Goal: Find specific page/section: Find specific page/section

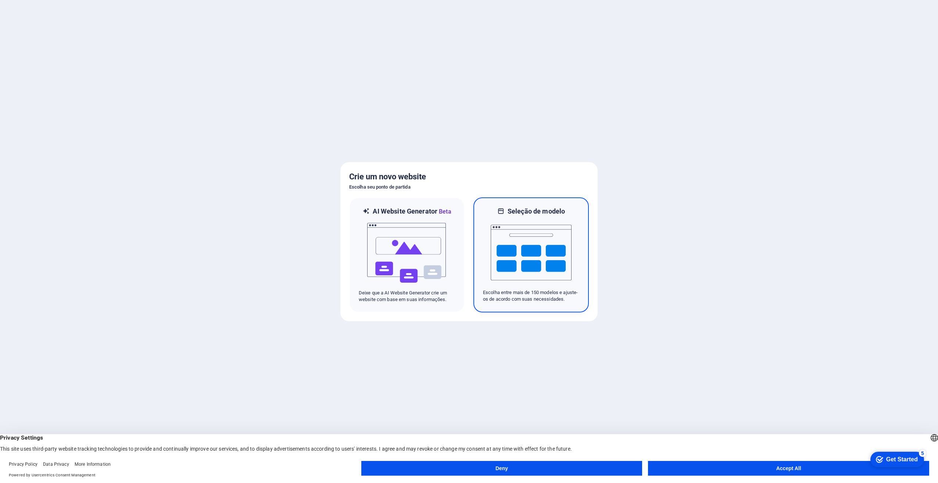
click at [502, 270] on img at bounding box center [531, 253] width 81 height 74
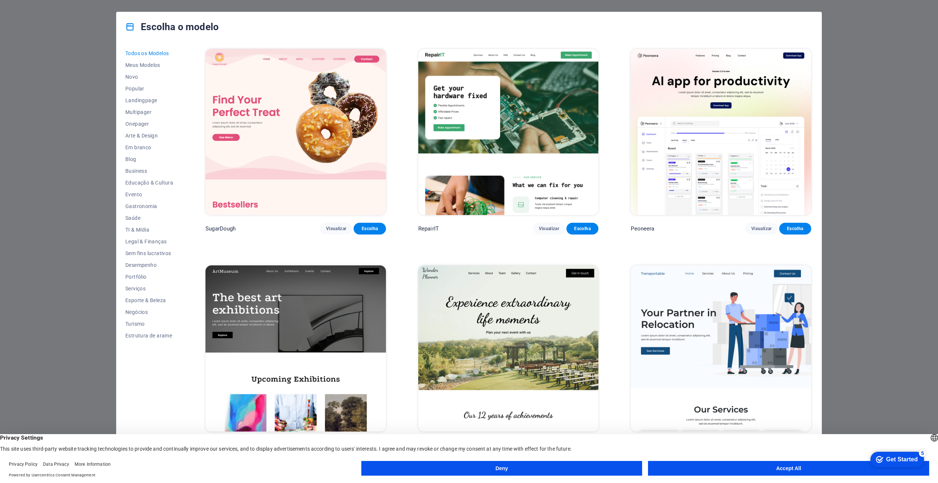
click at [845, 38] on div "Escolha o modelo Todos os Modelos Meus Modelos Novo Popular Landingpage Multipa…" at bounding box center [469, 241] width 938 height 483
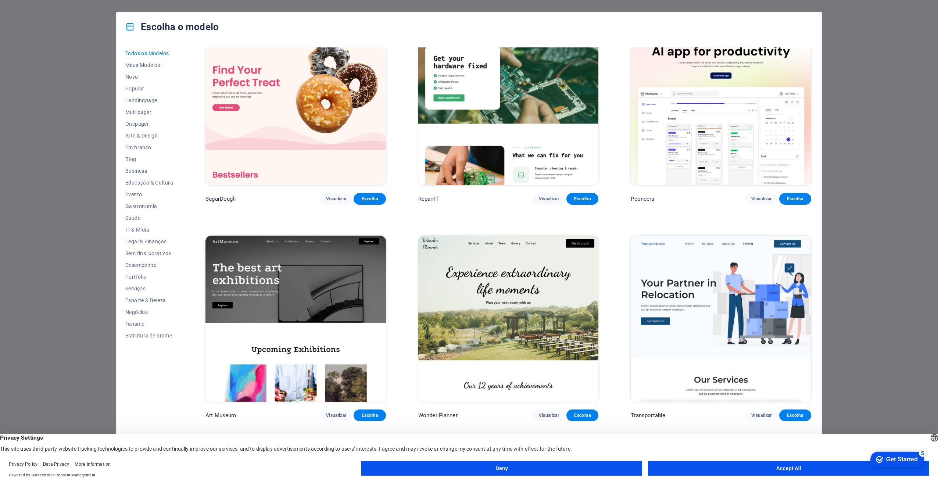
scroll to position [37, 0]
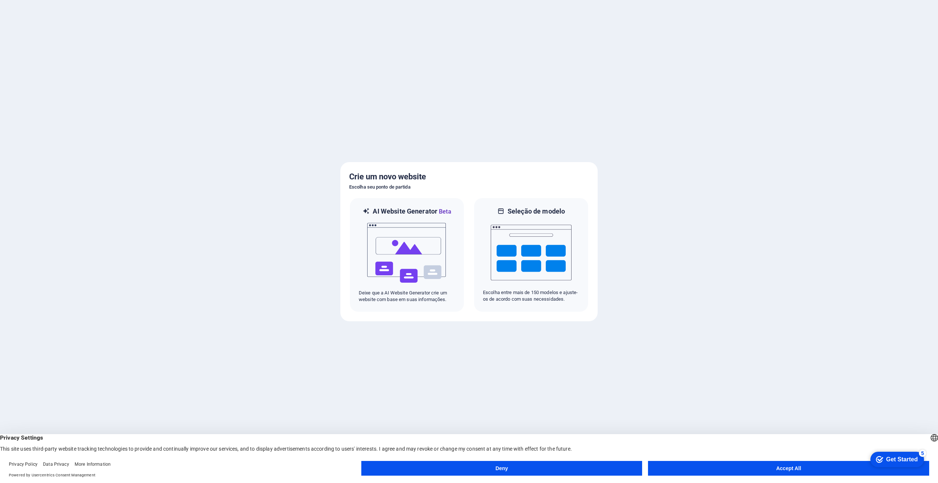
click at [745, 462] on button "Accept All" at bounding box center [788, 468] width 281 height 15
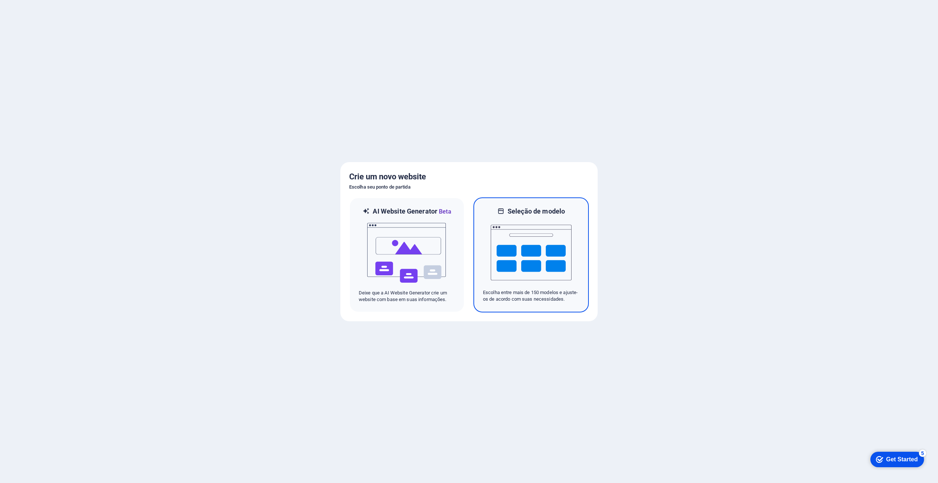
click at [558, 271] on img at bounding box center [531, 253] width 81 height 74
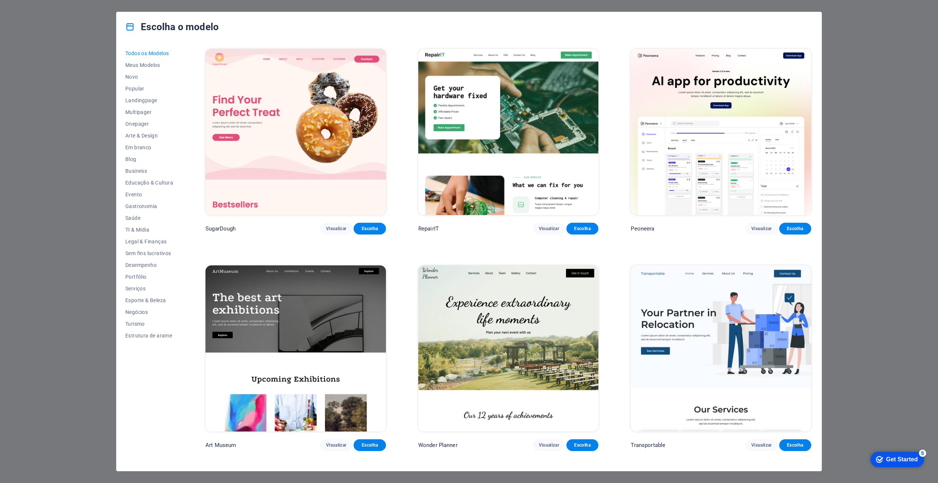
click at [471, 130] on img at bounding box center [508, 132] width 180 height 166
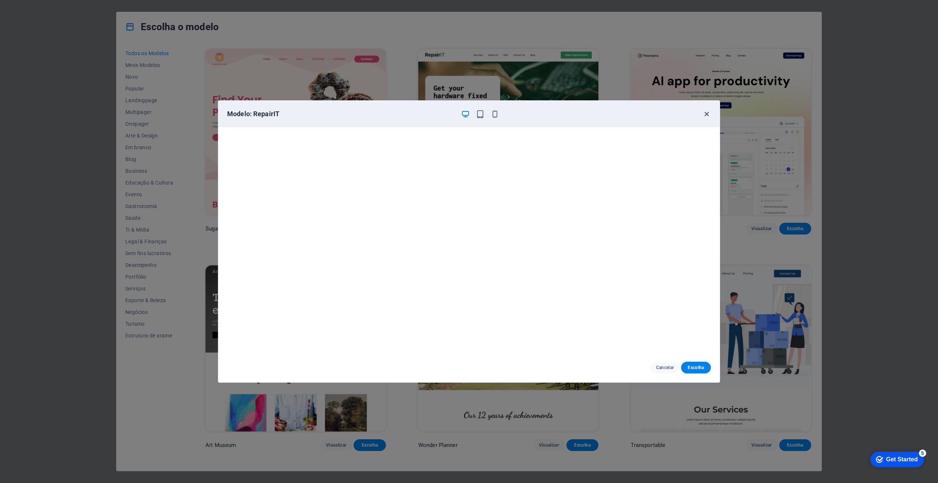
click at [705, 116] on icon "button" at bounding box center [706, 114] width 8 height 8
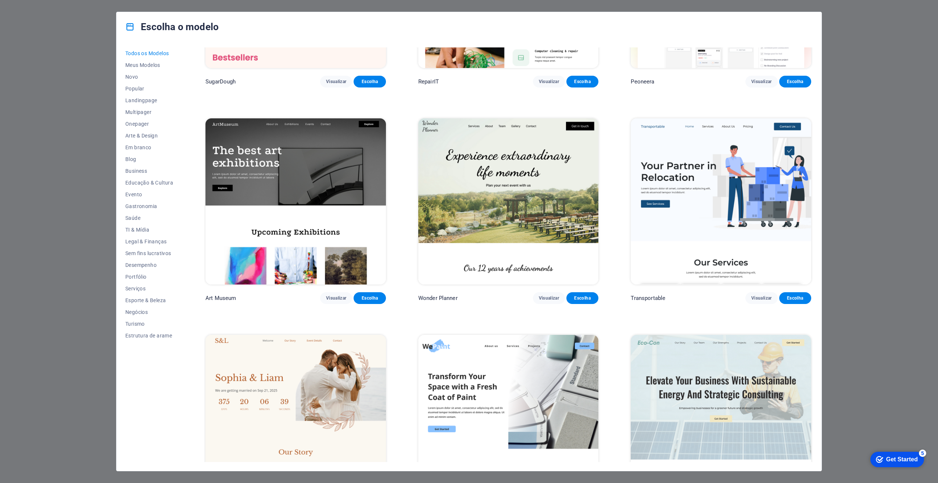
scroll to position [331, 0]
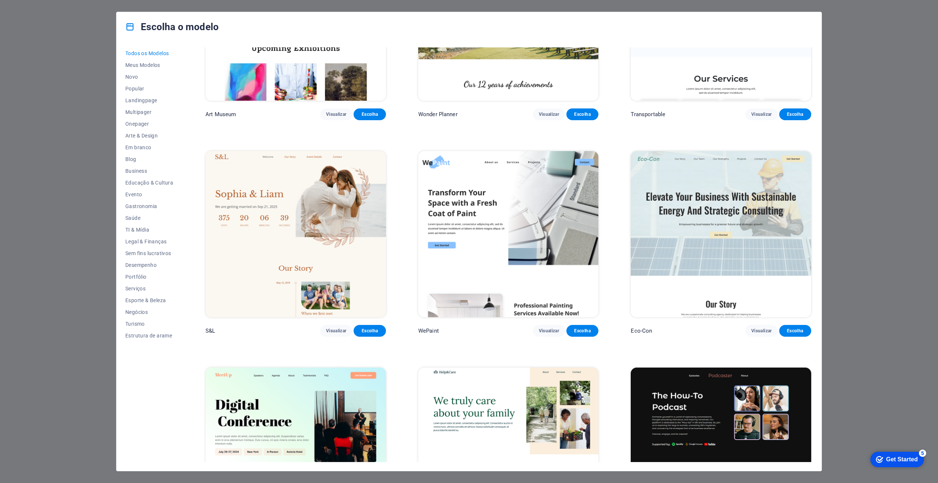
click at [878, 456] on icon "checkmark" at bounding box center [879, 459] width 7 height 7
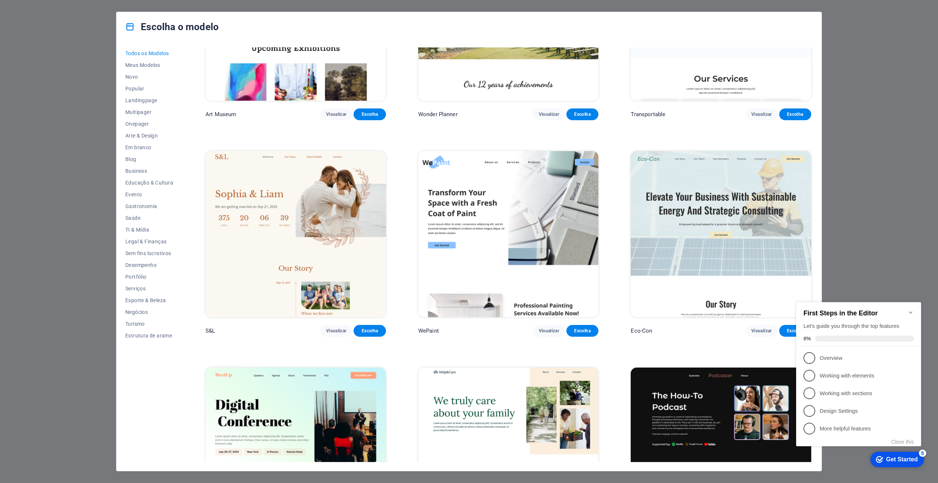
click at [878, 456] on icon "checkmark" at bounding box center [879, 459] width 7 height 7
